Goal: Transaction & Acquisition: Subscribe to service/newsletter

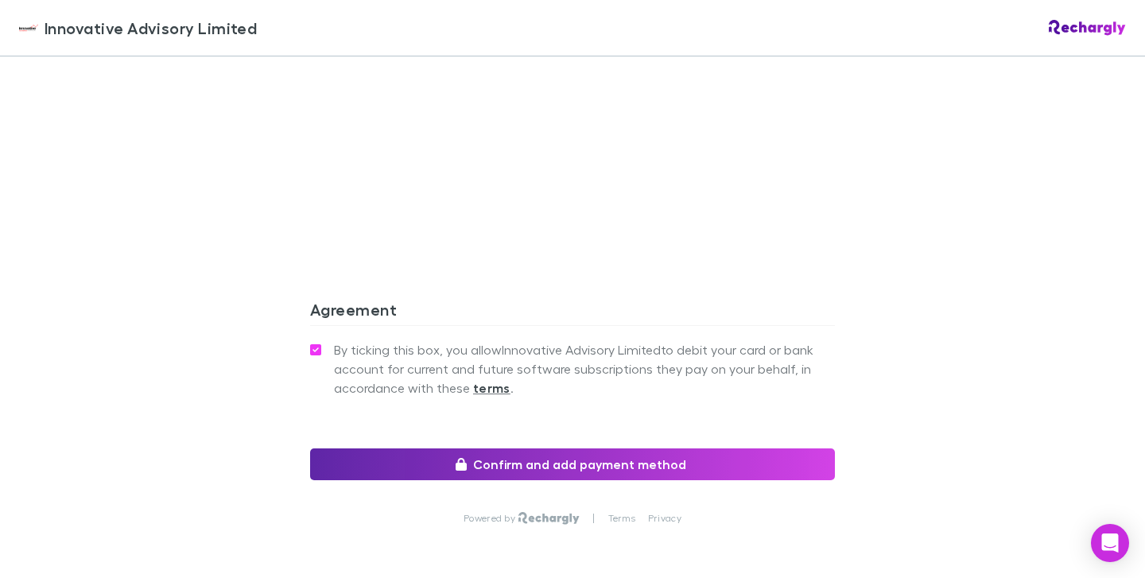
scroll to position [1430, 0]
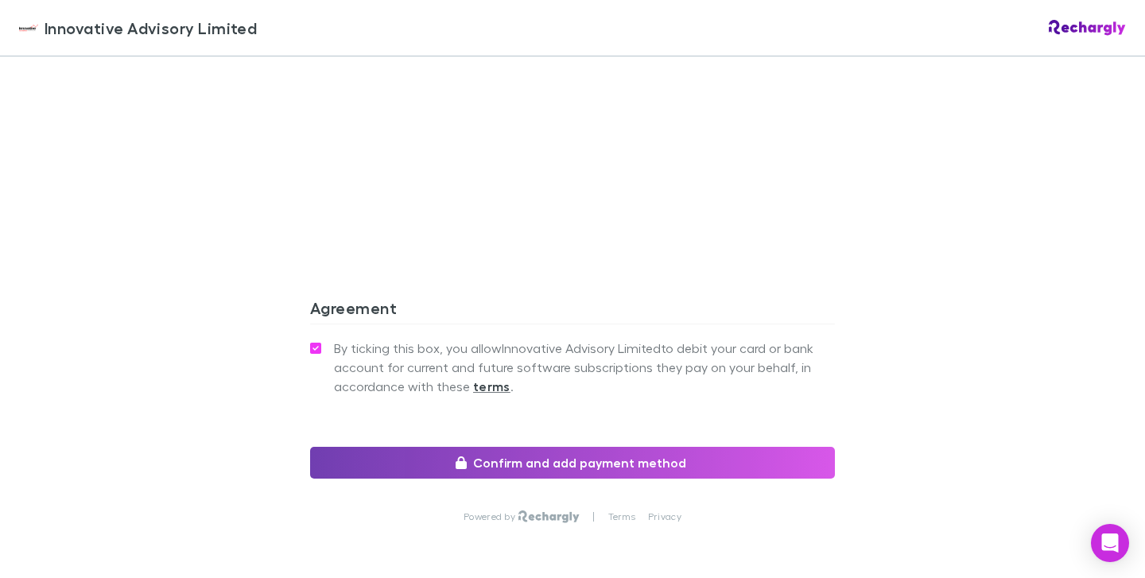
click at [419, 447] on button "Confirm and add payment method" at bounding box center [572, 463] width 525 height 32
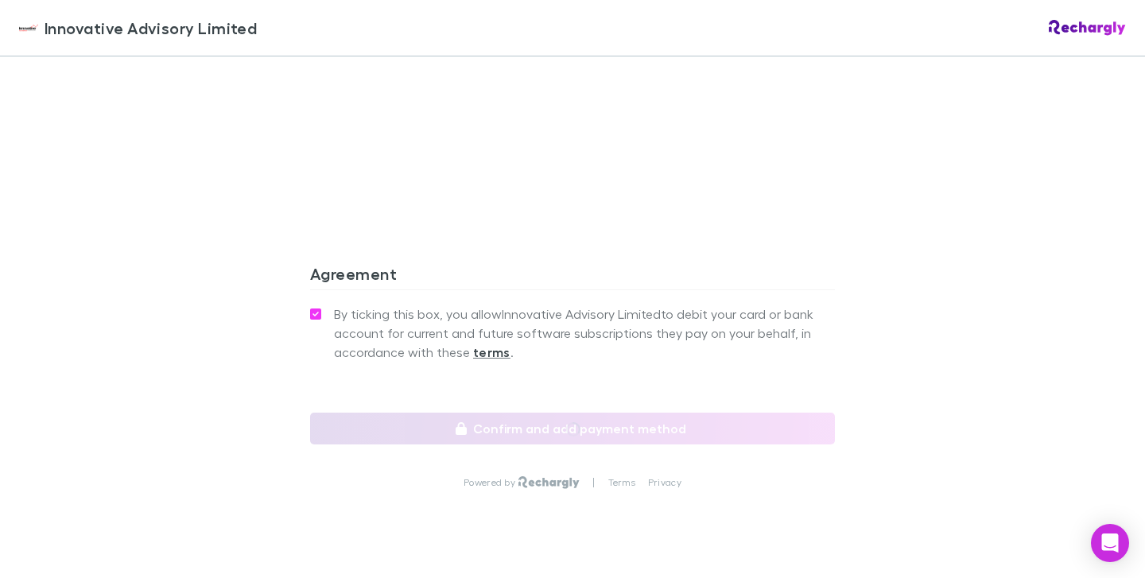
scroll to position [1463, 0]
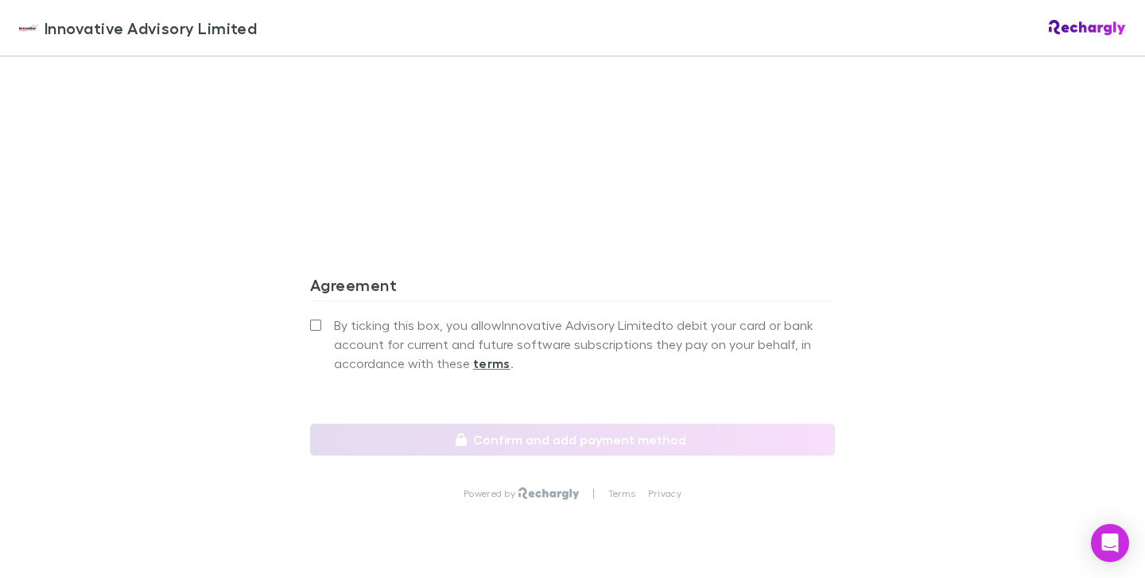
scroll to position [1435, 0]
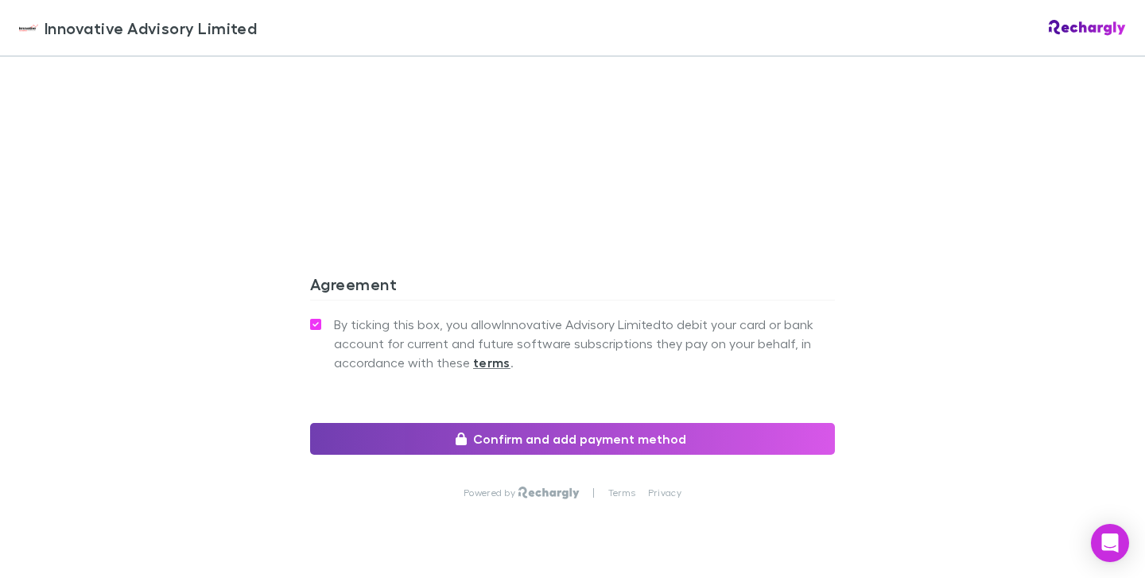
click at [478, 427] on button "Confirm and add payment method" at bounding box center [572, 439] width 525 height 32
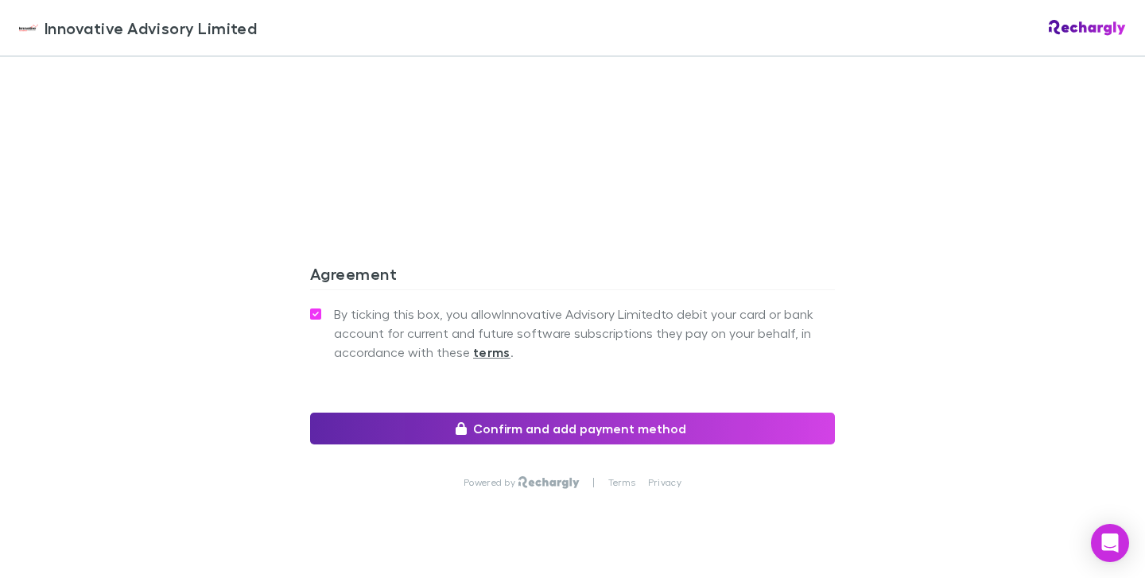
scroll to position [1463, 0]
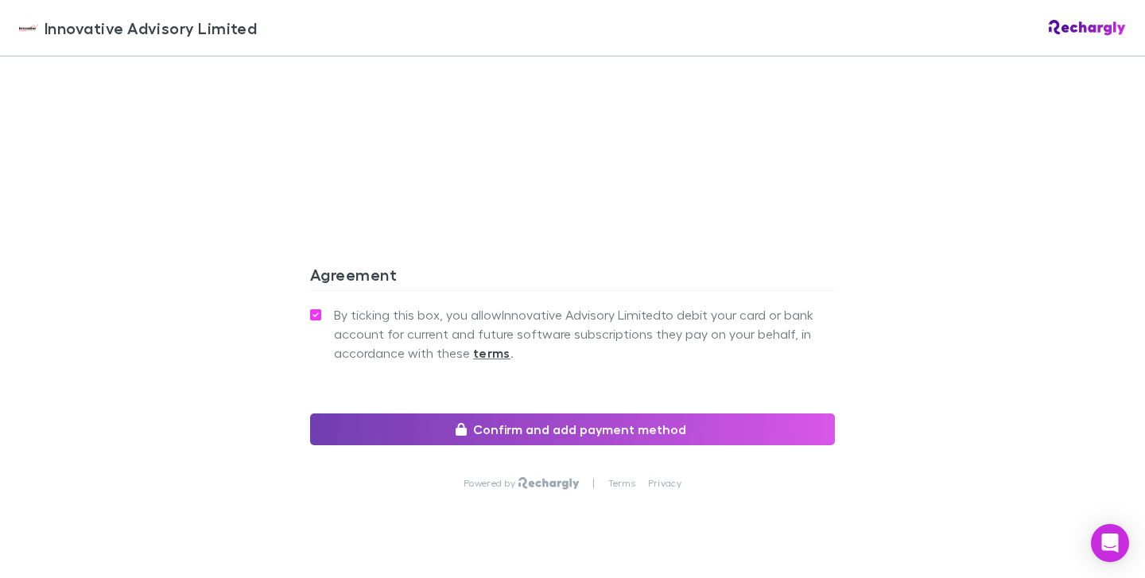
click at [362, 413] on button "Confirm and add payment method" at bounding box center [572, 429] width 525 height 32
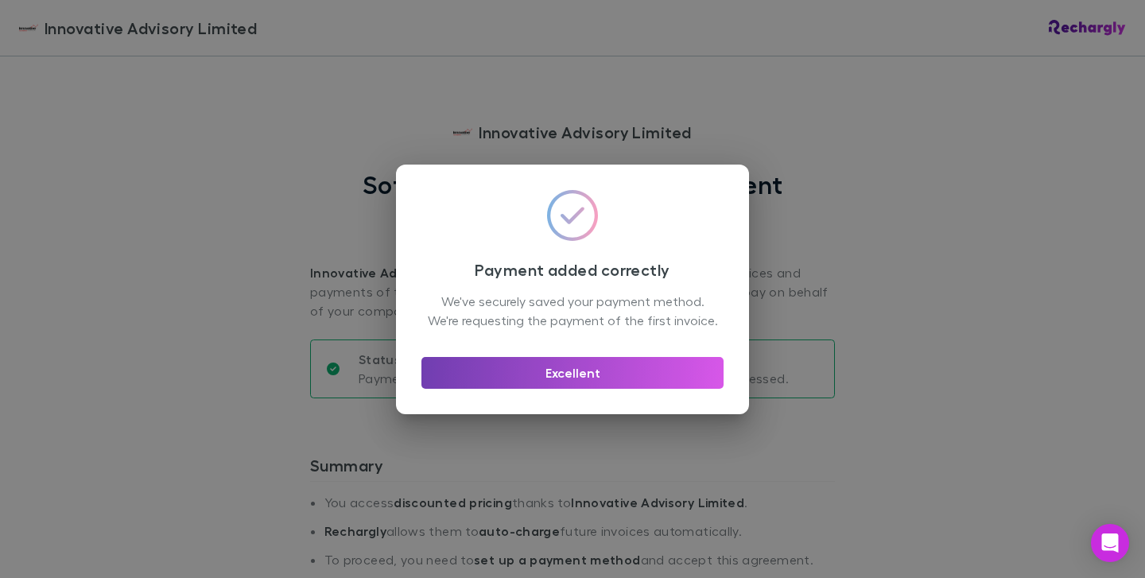
click at [671, 389] on button "Excellent" at bounding box center [572, 373] width 302 height 32
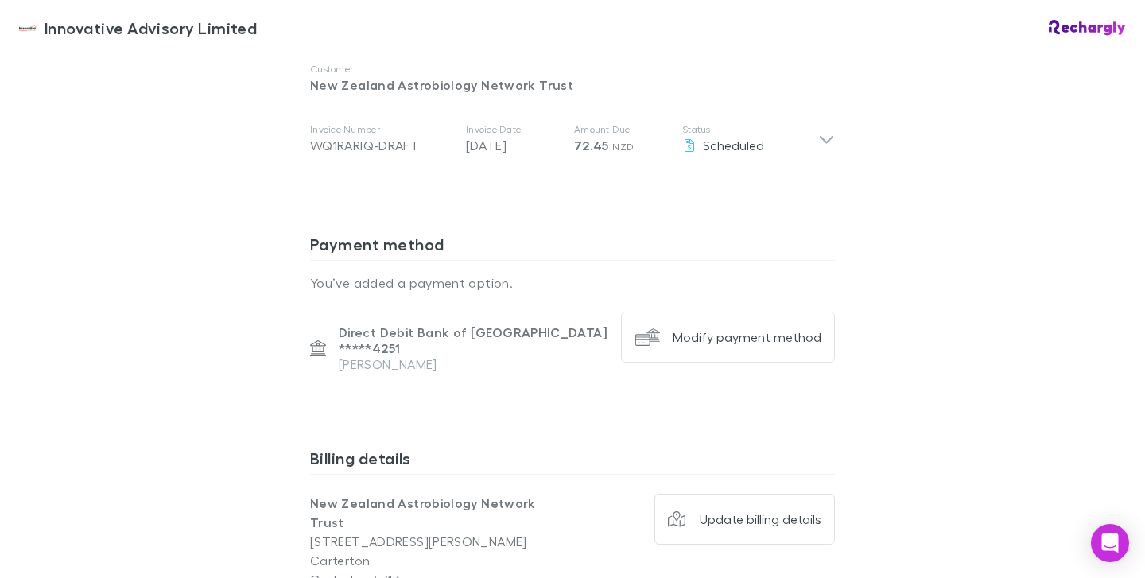
scroll to position [882, 0]
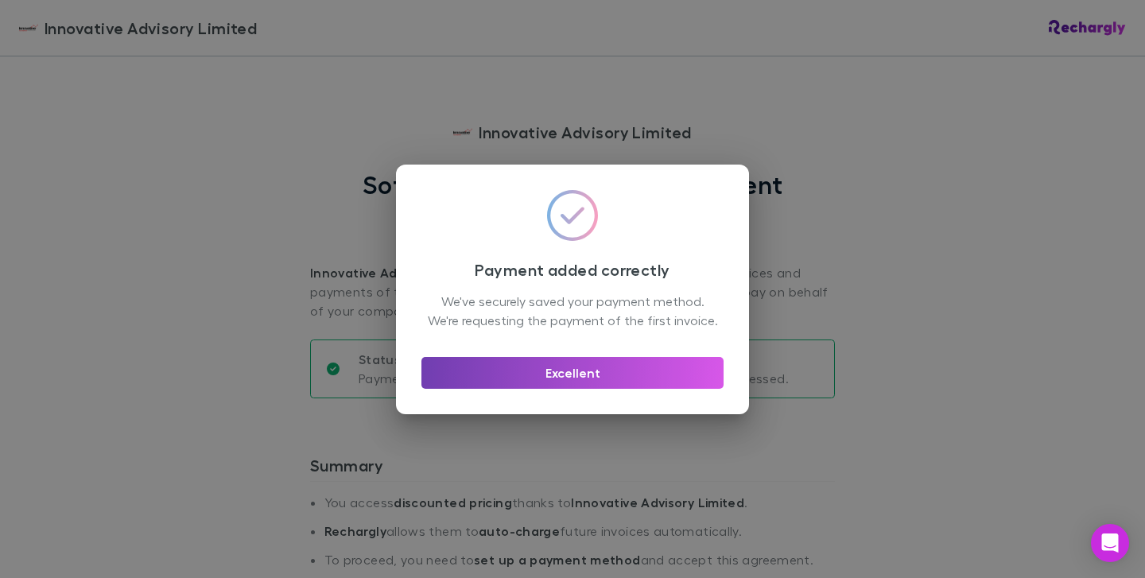
click at [553, 378] on button "Excellent" at bounding box center [572, 373] width 302 height 32
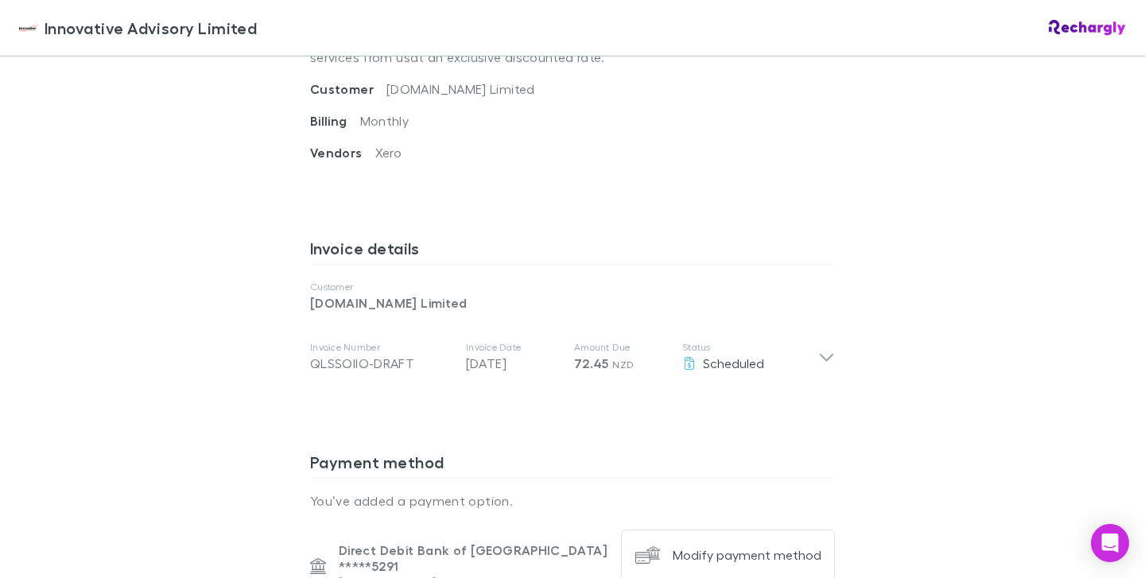
scroll to position [667, 0]
